Goal: Navigation & Orientation: Find specific page/section

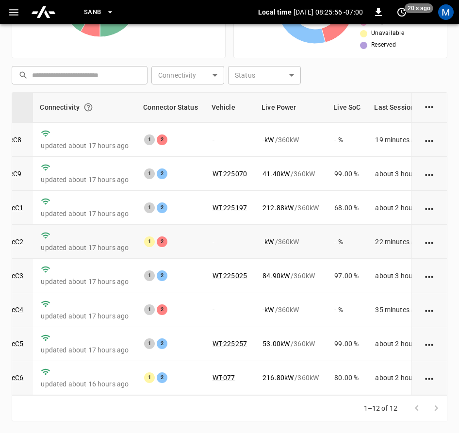
scroll to position [0, 117]
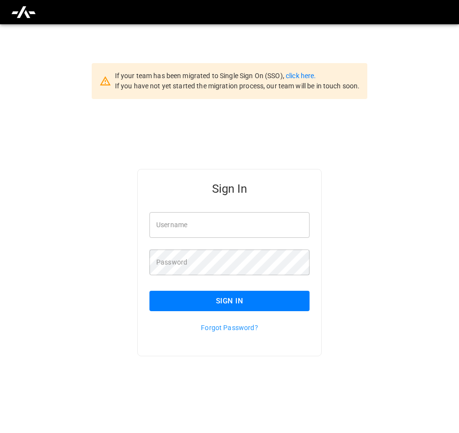
type input "**********"
click at [281, 312] on div "Forgot Password?" at bounding box center [224, 321] width 172 height 21
click at [283, 298] on button "Sign In" at bounding box center [230, 301] width 160 height 20
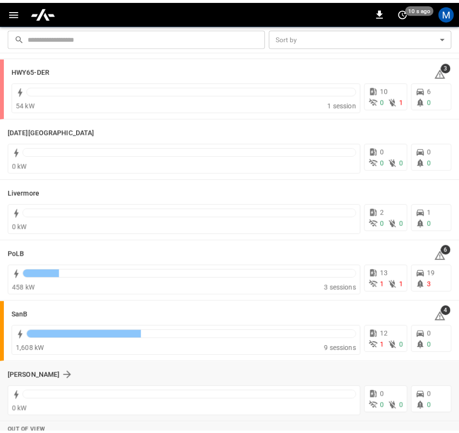
scroll to position [194, 0]
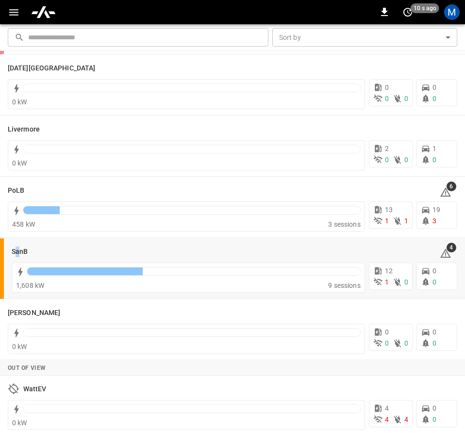
drag, startPoint x: 18, startPoint y: 249, endPoint x: 464, endPoint y: 338, distance: 454.0
click at [20, 249] on h6 "SanB" at bounding box center [20, 252] width 16 height 11
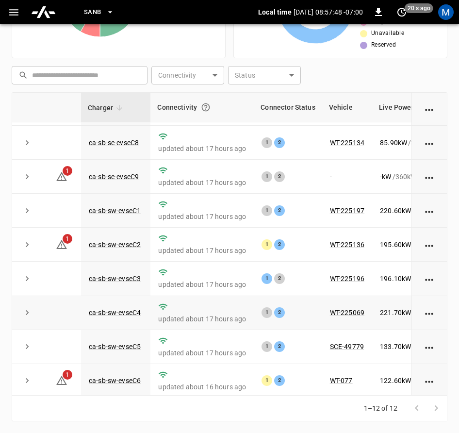
scroll to position [146, 0]
